Goal: Task Accomplishment & Management: Use online tool/utility

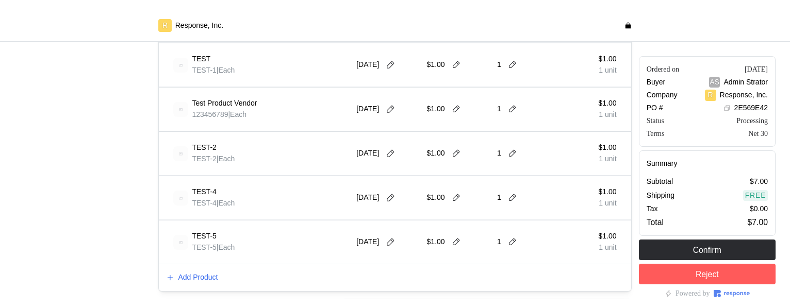
scroll to position [414, 0]
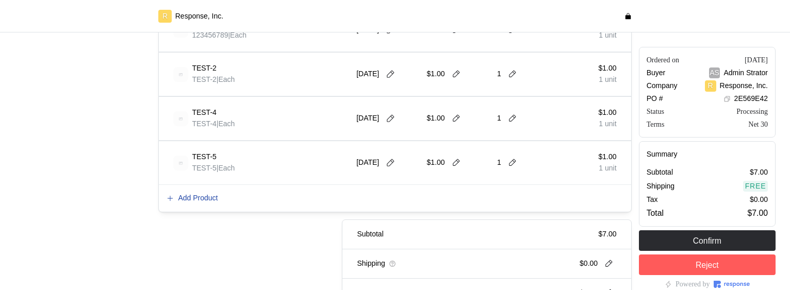
click at [198, 195] on p "Add Product" at bounding box center [198, 198] width 40 height 11
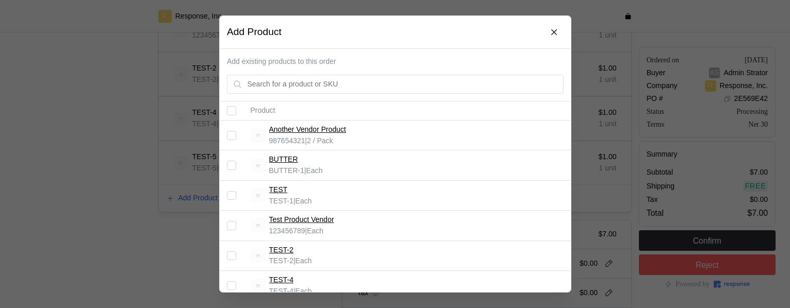
click at [231, 225] on input "Select record 4" at bounding box center [231, 225] width 9 height 9
checkbox input "true"
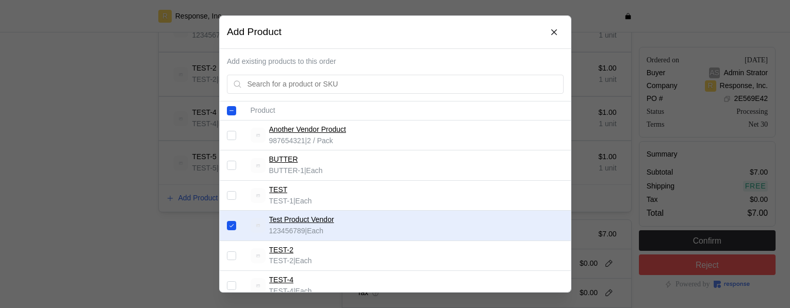
scroll to position [0, 0]
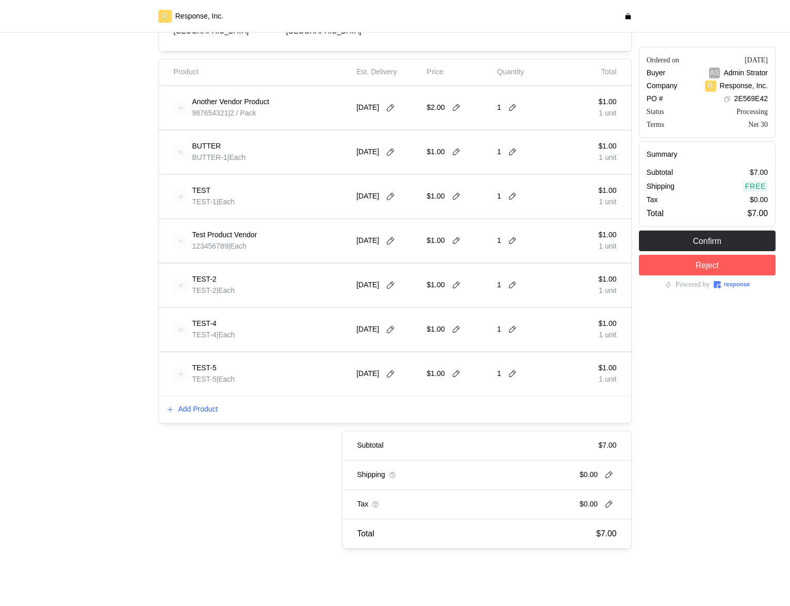
scroll to position [204, 0]
click at [209, 308] on p "Add Product" at bounding box center [198, 408] width 40 height 11
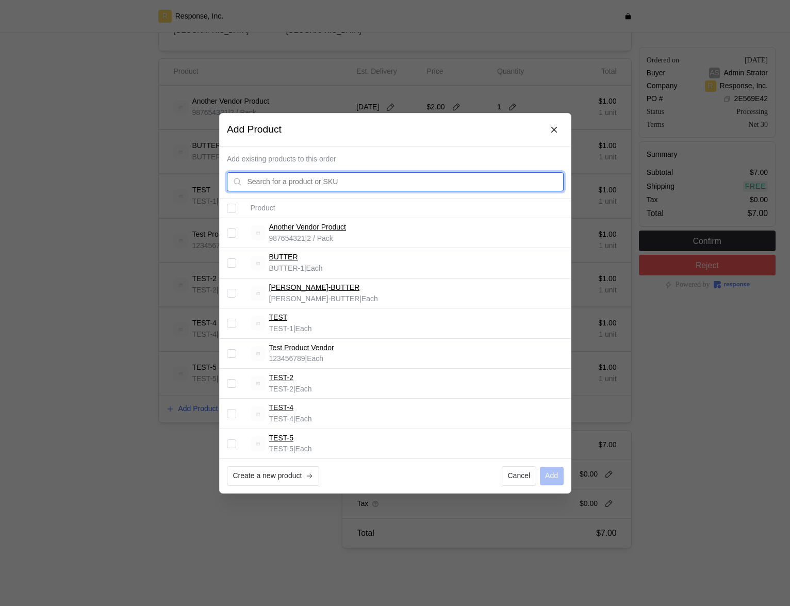
click at [300, 178] on input "text" at bounding box center [402, 181] width 310 height 19
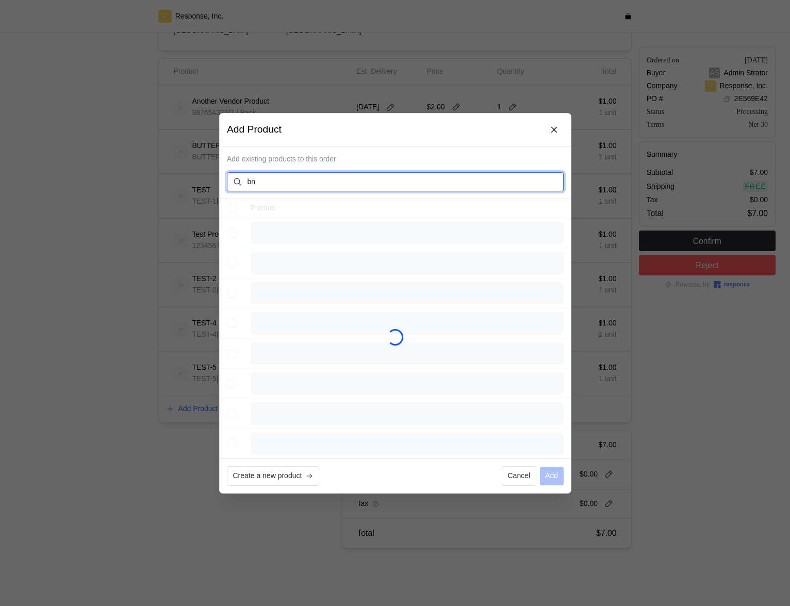
type input "b"
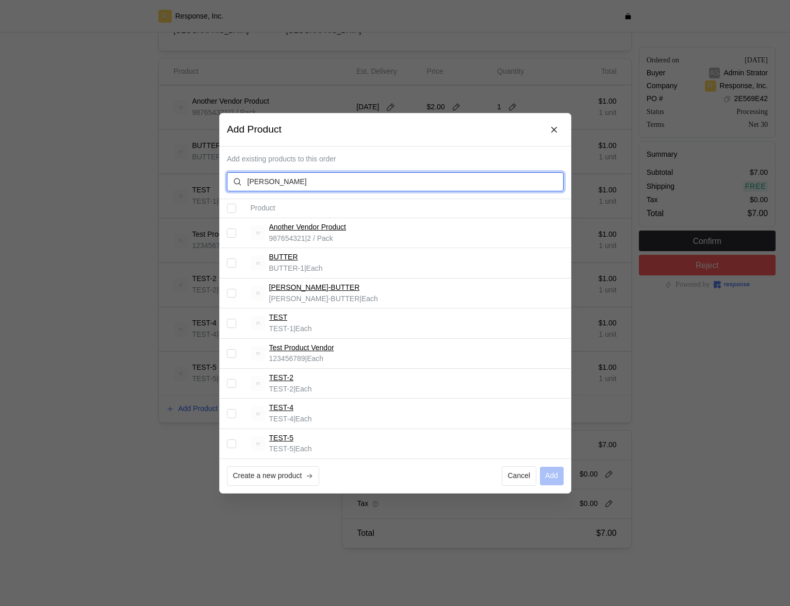
type input "nutter"
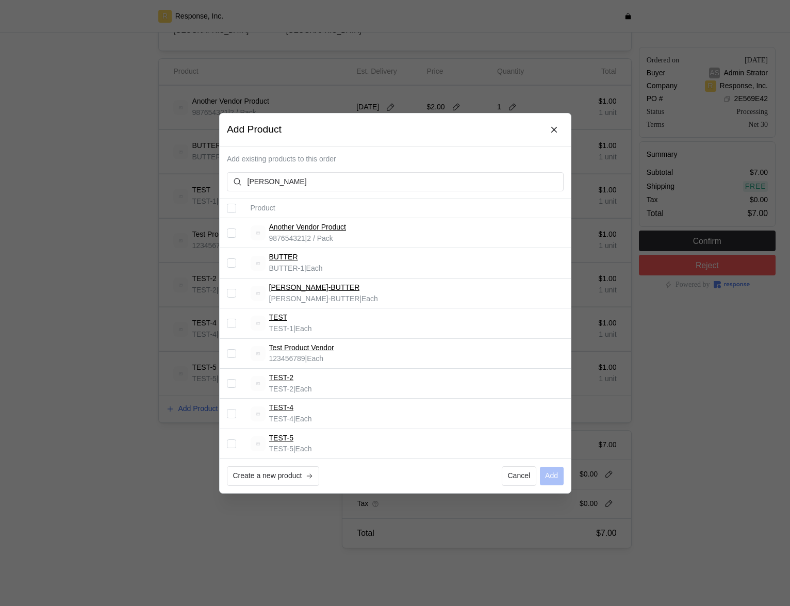
click at [232, 294] on input "Select record 3" at bounding box center [231, 292] width 9 height 9
checkbox input "true"
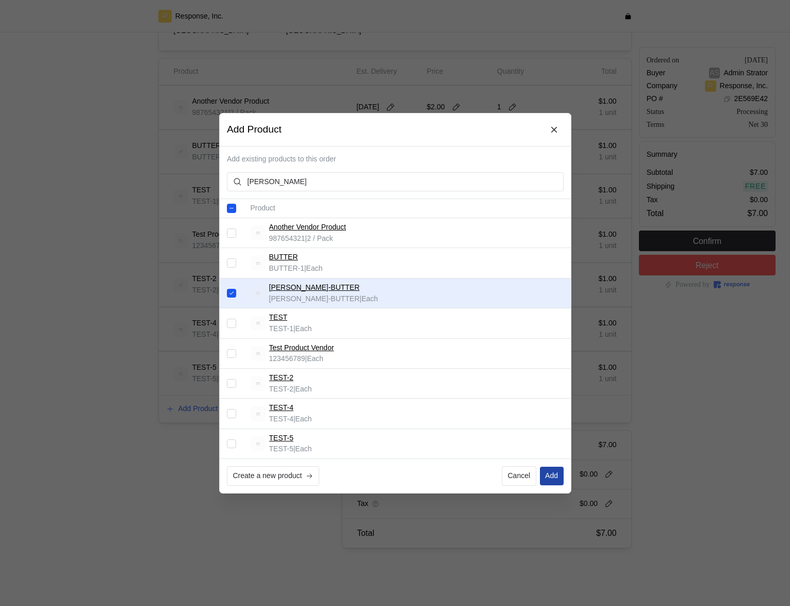
click at [555, 308] on p "Add" at bounding box center [551, 475] width 13 height 11
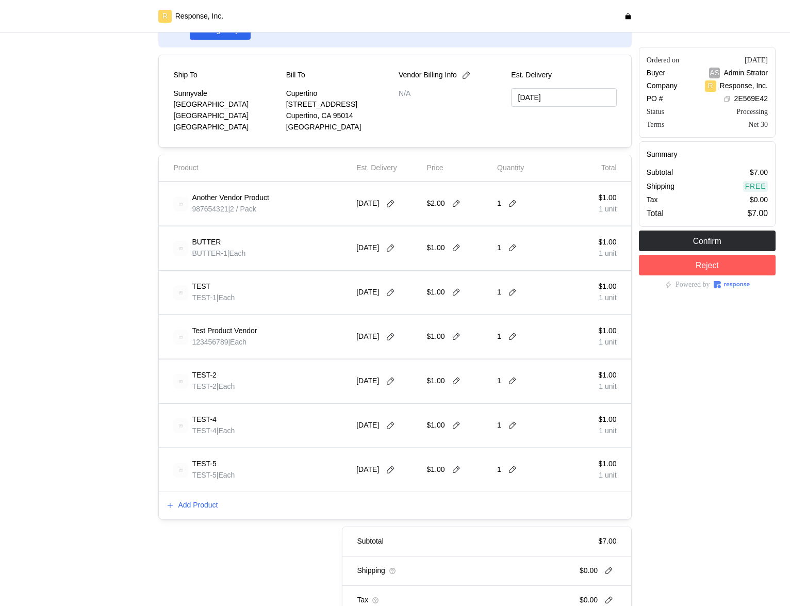
scroll to position [112, 0]
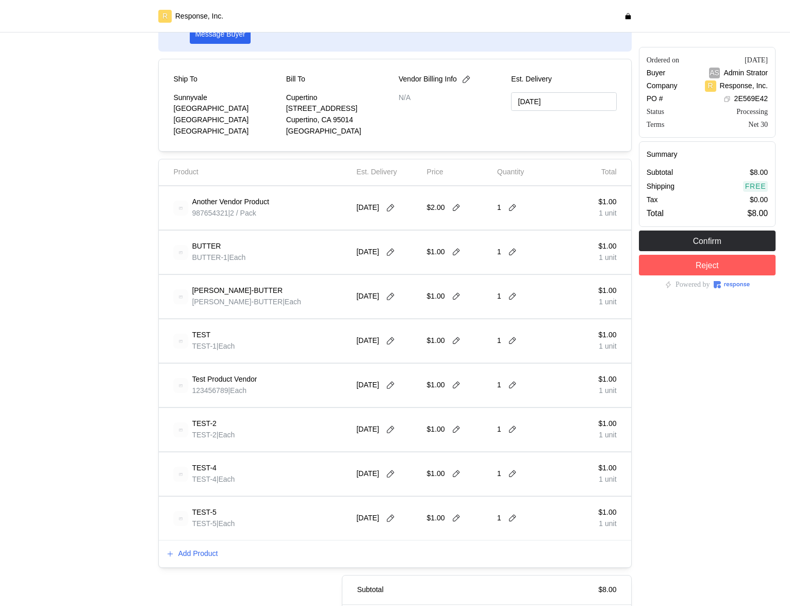
scroll to position [151, 0]
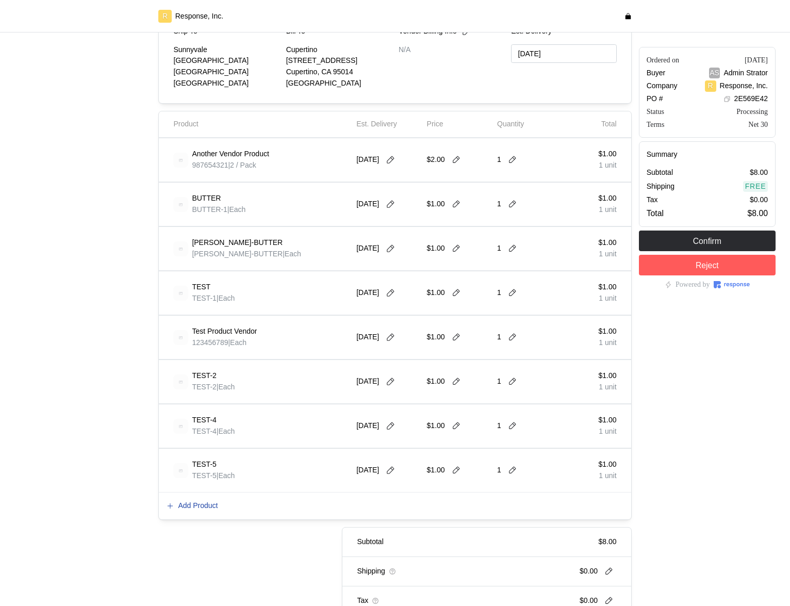
click at [200, 505] on p "Add Product" at bounding box center [198, 505] width 40 height 11
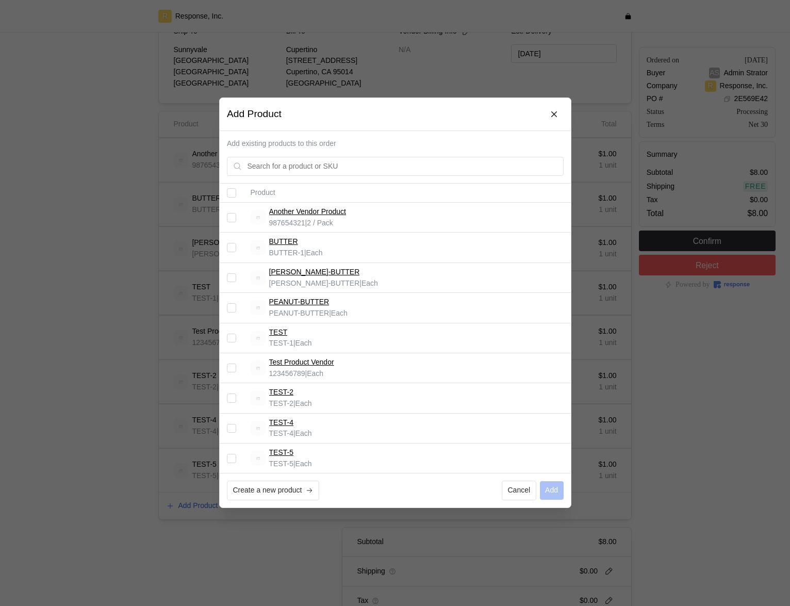
click at [232, 306] on input "Select record 4" at bounding box center [231, 308] width 9 height 9
checkbox input "true"
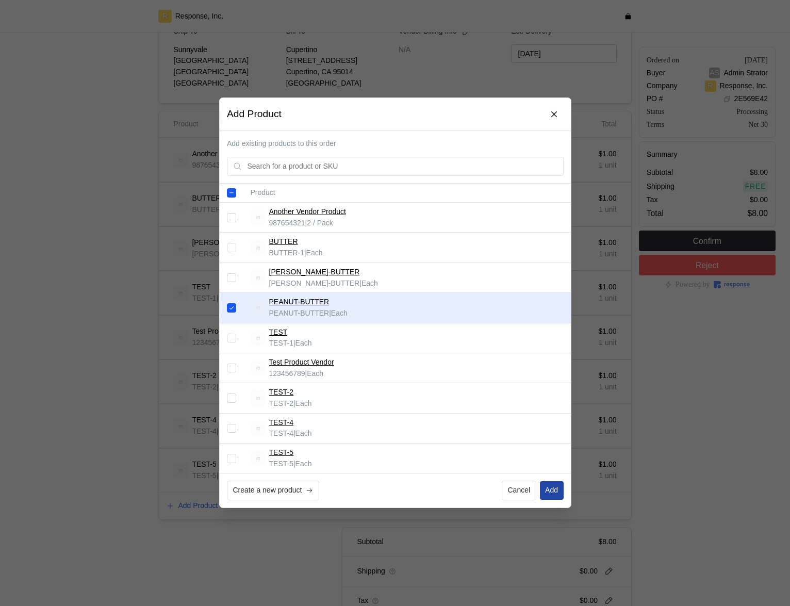
click at [549, 491] on p "Add" at bounding box center [551, 490] width 13 height 11
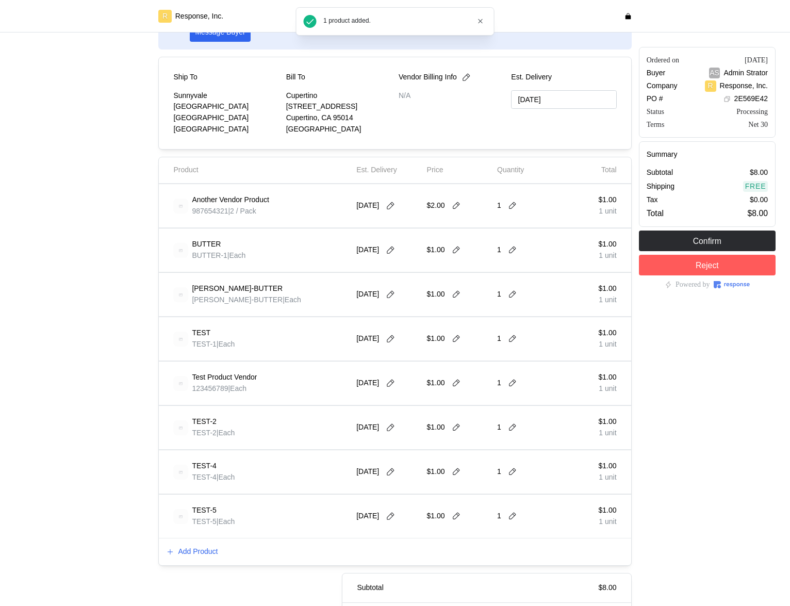
scroll to position [135, 0]
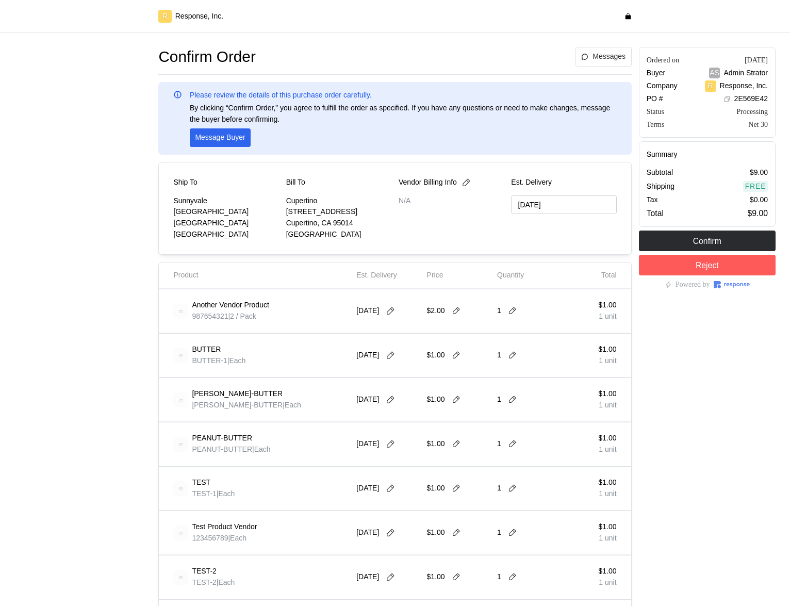
scroll to position [233, 0]
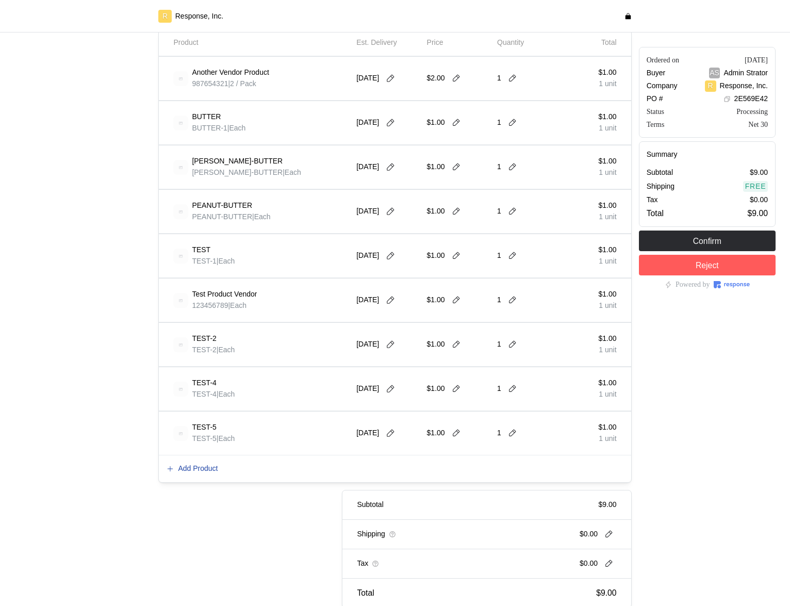
click at [210, 469] on p "Add Product" at bounding box center [198, 468] width 40 height 11
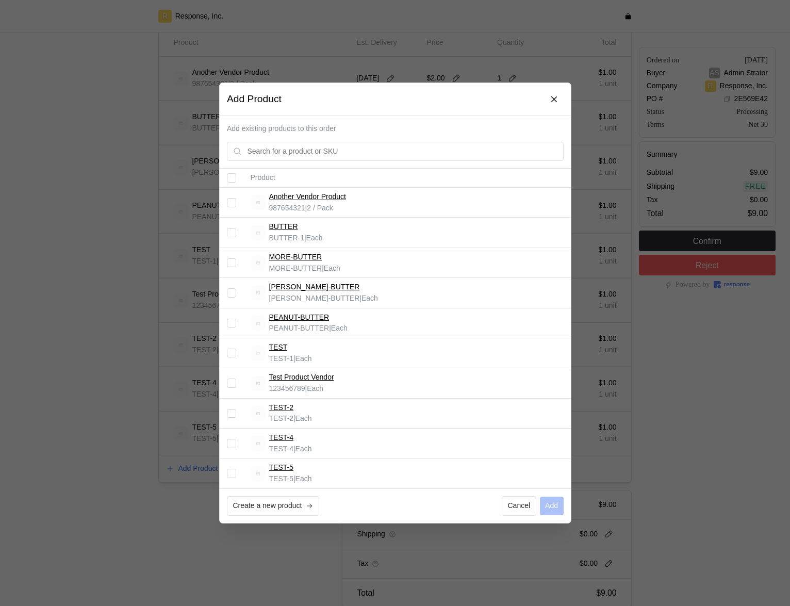
click at [234, 264] on input "Select record 3" at bounding box center [231, 262] width 9 height 9
checkbox input "true"
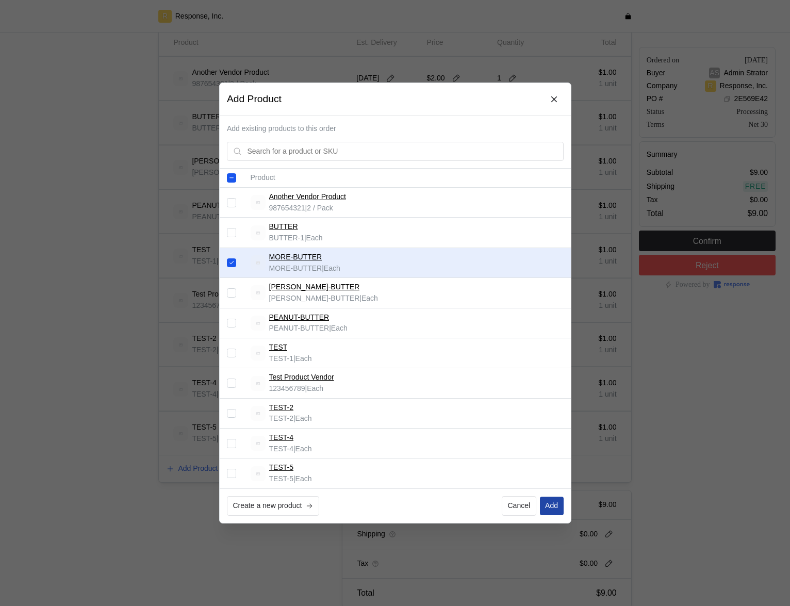
click at [552, 501] on p "Add" at bounding box center [551, 505] width 13 height 11
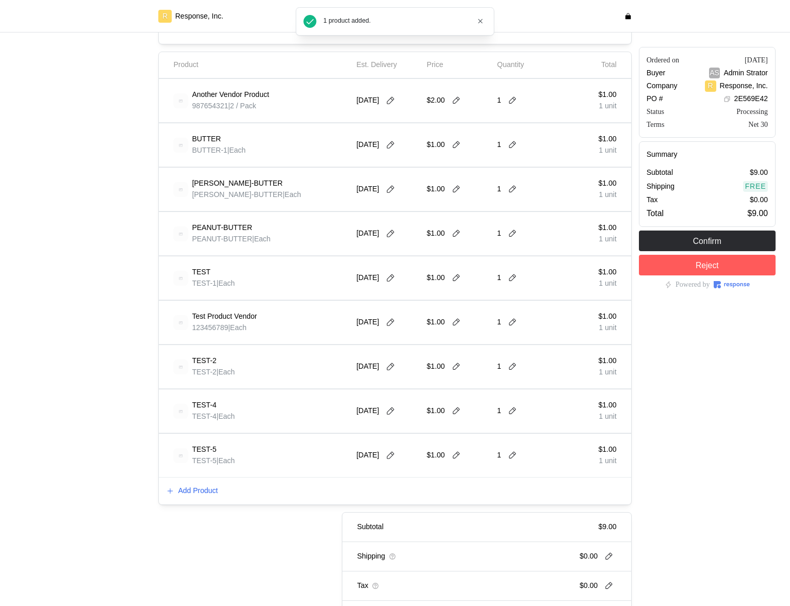
scroll to position [210, 0]
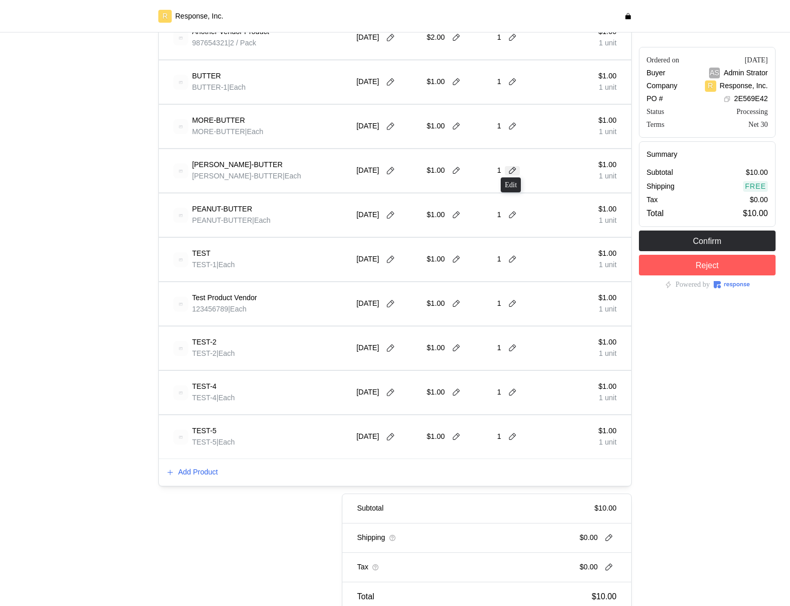
scroll to position [337, 0]
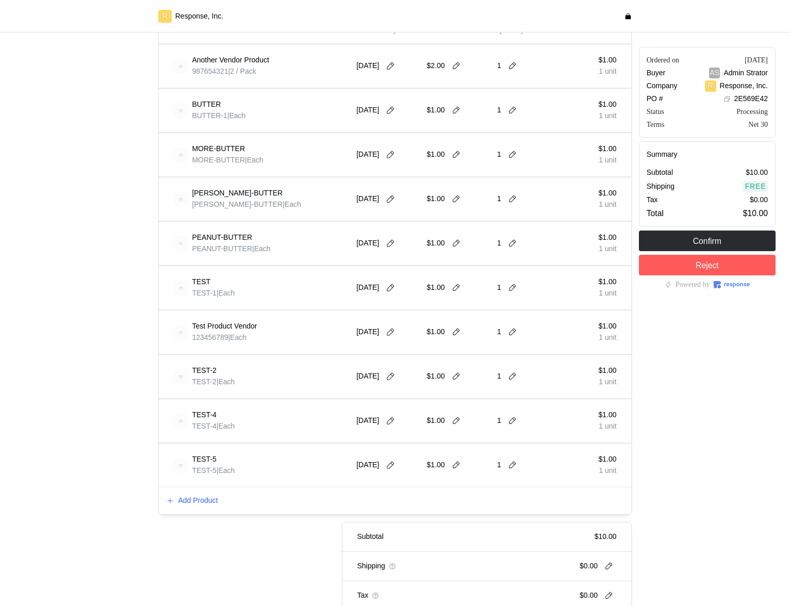
scroll to position [337, 0]
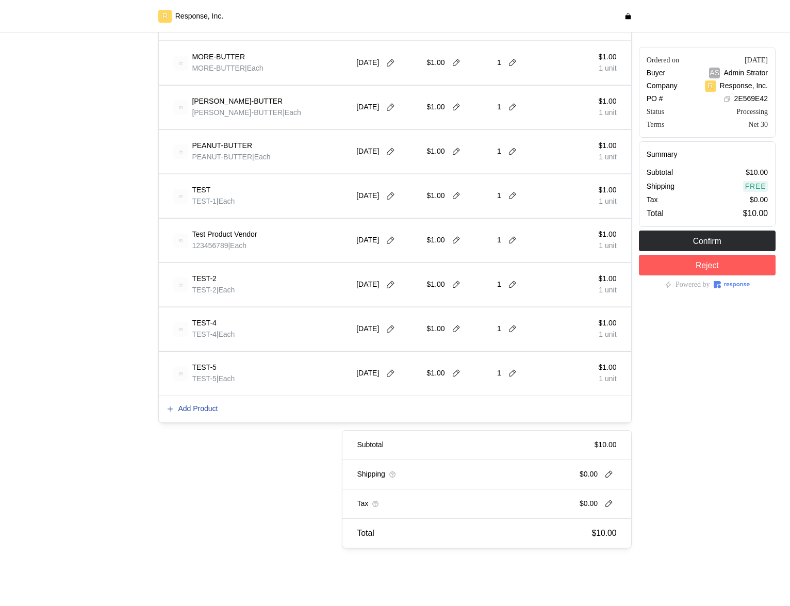
click at [210, 410] on p "Add Product" at bounding box center [198, 408] width 40 height 11
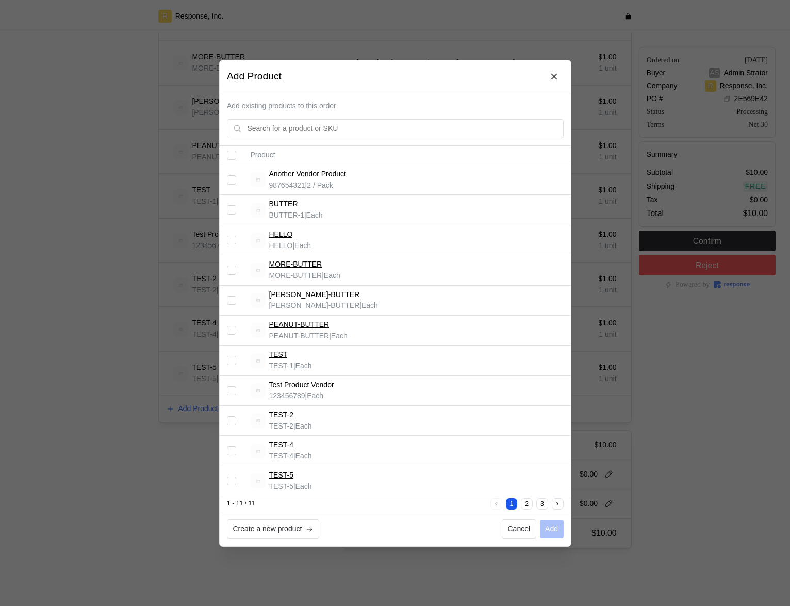
click at [234, 238] on input "Select record 3" at bounding box center [231, 239] width 9 height 9
checkbox input "true"
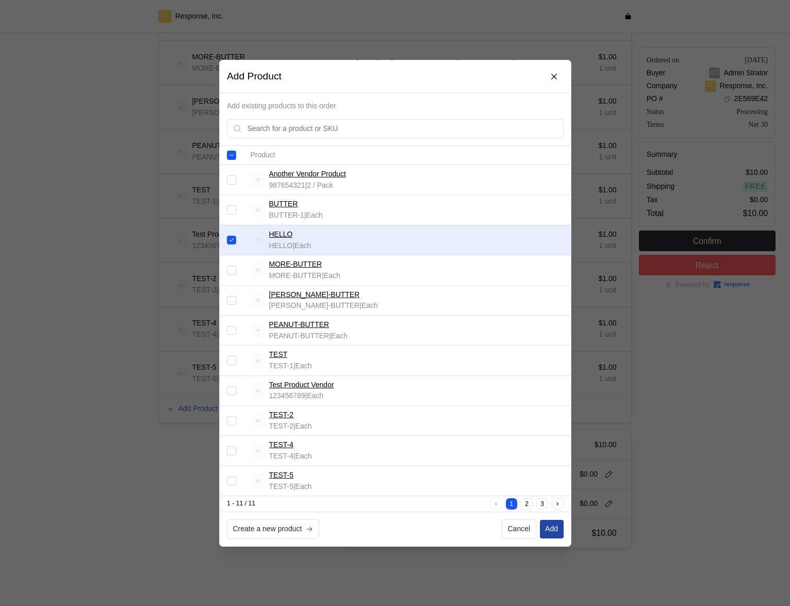
click at [554, 530] on p "Add" at bounding box center [551, 528] width 13 height 11
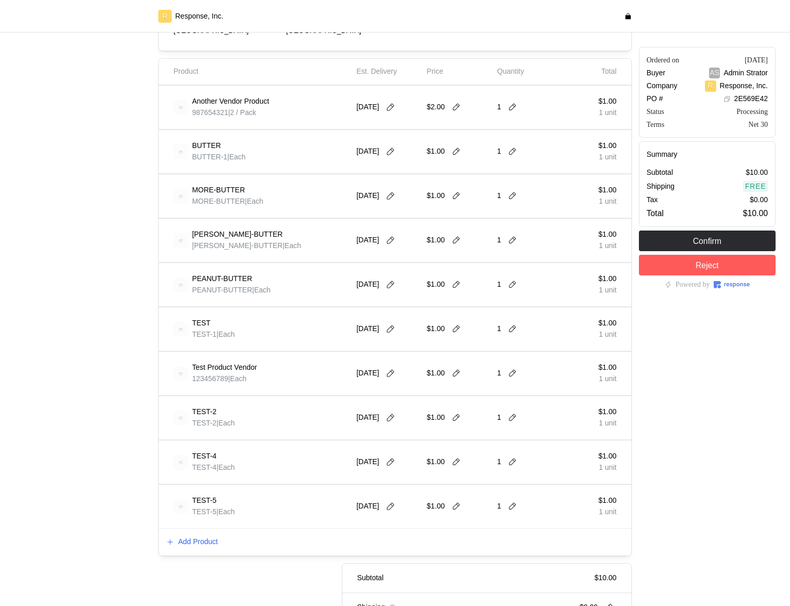
scroll to position [229, 0]
